Goal: Task Accomplishment & Management: Use online tool/utility

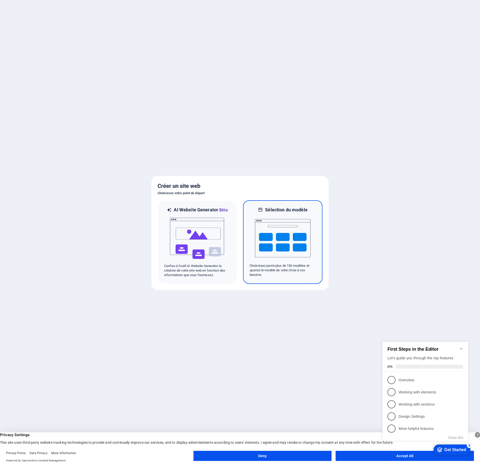
click at [262, 215] on img at bounding box center [283, 238] width 56 height 51
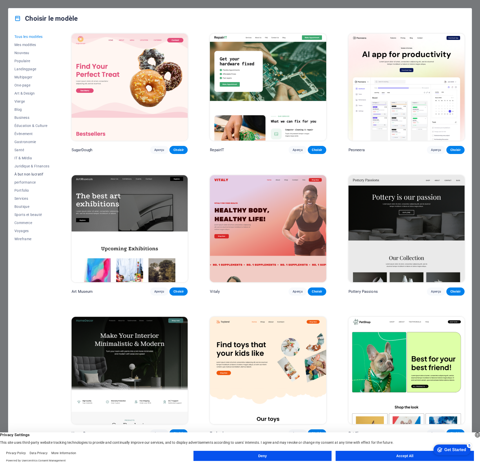
click at [32, 174] on span "À but non lucratif" at bounding box center [31, 174] width 35 height 4
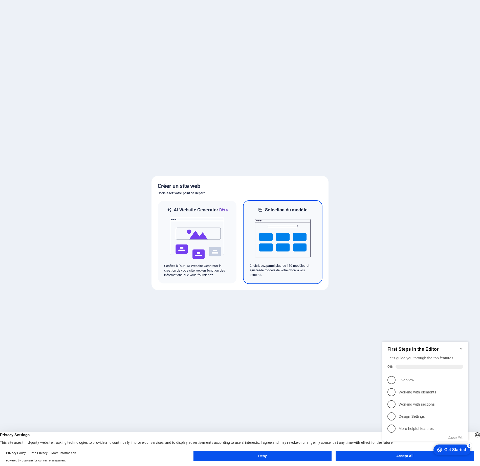
click at [275, 235] on img at bounding box center [283, 238] width 56 height 51
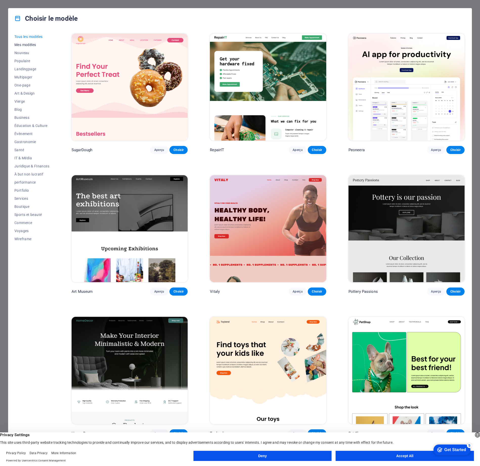
click at [24, 44] on span "Mes modèles" at bounding box center [31, 45] width 35 height 4
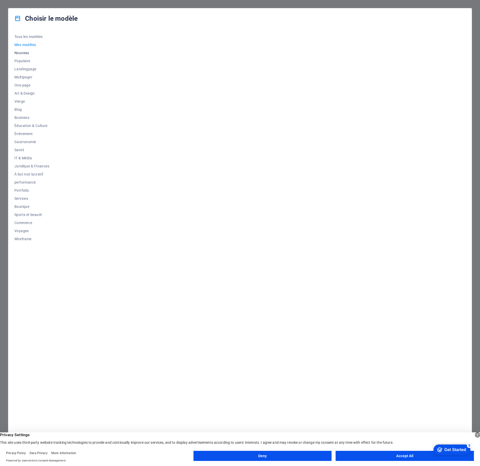
click at [23, 53] on span "Nouveau" at bounding box center [31, 53] width 35 height 4
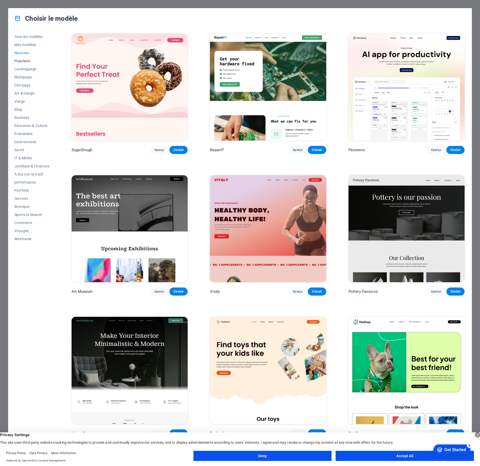
click at [23, 59] on span "Populaire" at bounding box center [31, 61] width 35 height 4
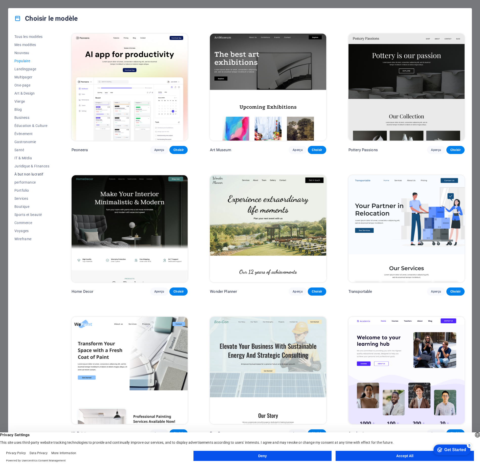
click at [30, 174] on span "À but non lucratif" at bounding box center [31, 174] width 35 height 4
